Goal: Entertainment & Leisure: Consume media (video, audio)

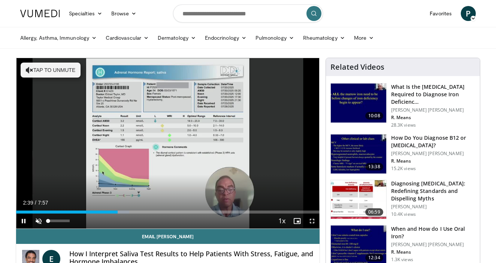
click at [41, 222] on span "Video Player" at bounding box center [38, 221] width 15 height 15
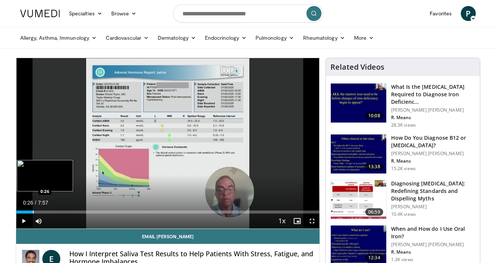
drag, startPoint x: 120, startPoint y: 212, endPoint x: 33, endPoint y: 213, distance: 87.0
click at [33, 213] on div "Progress Bar" at bounding box center [33, 212] width 1 height 3
drag, startPoint x: 34, startPoint y: 212, endPoint x: 23, endPoint y: 212, distance: 11.2
click at [23, 212] on div "Progress Bar" at bounding box center [23, 212] width 1 height 3
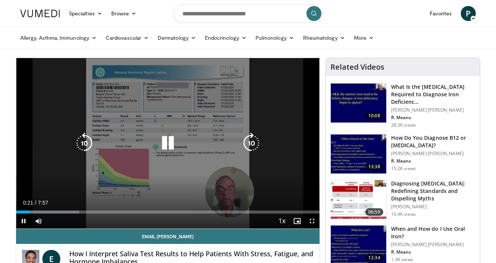
click at [169, 143] on icon "Video Player" at bounding box center [167, 143] width 21 height 21
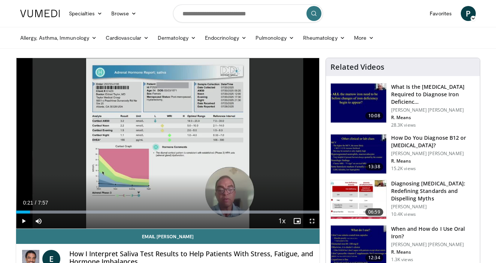
click at [25, 220] on span "Video Player" at bounding box center [23, 221] width 15 height 15
click at [311, 220] on span "Video Player" at bounding box center [312, 221] width 15 height 15
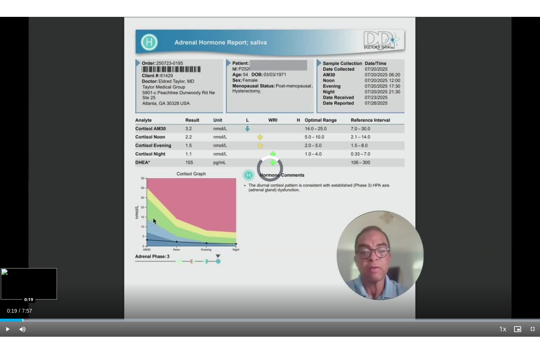
click at [22, 263] on div "Progress Bar" at bounding box center [22, 320] width 1 height 3
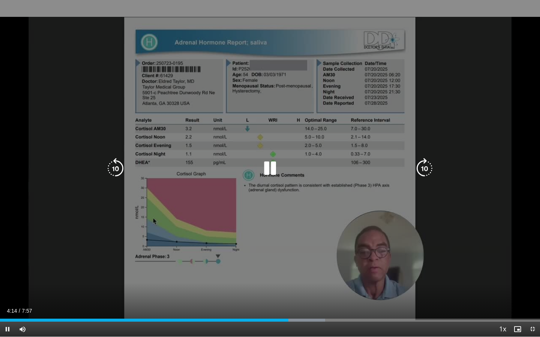
click at [272, 169] on icon "Video Player" at bounding box center [269, 168] width 21 height 21
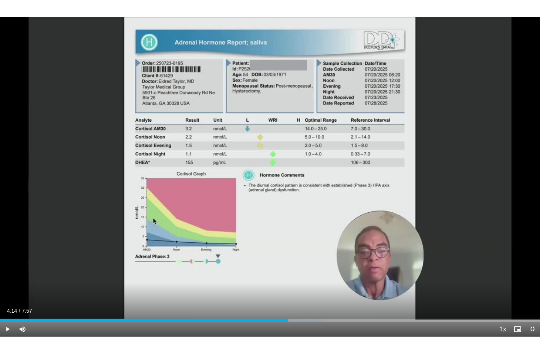
click at [496, 263] on span "Video Player" at bounding box center [532, 329] width 15 height 15
